Goal: Register for event/course

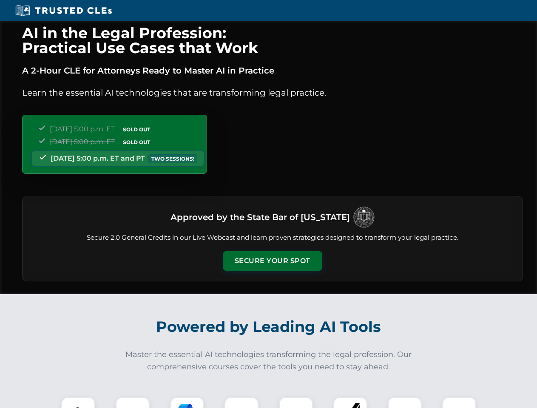
click at [272, 261] on button "Secure Your Spot" at bounding box center [273, 261] width 100 height 20
